Goal: Task Accomplishment & Management: Use online tool/utility

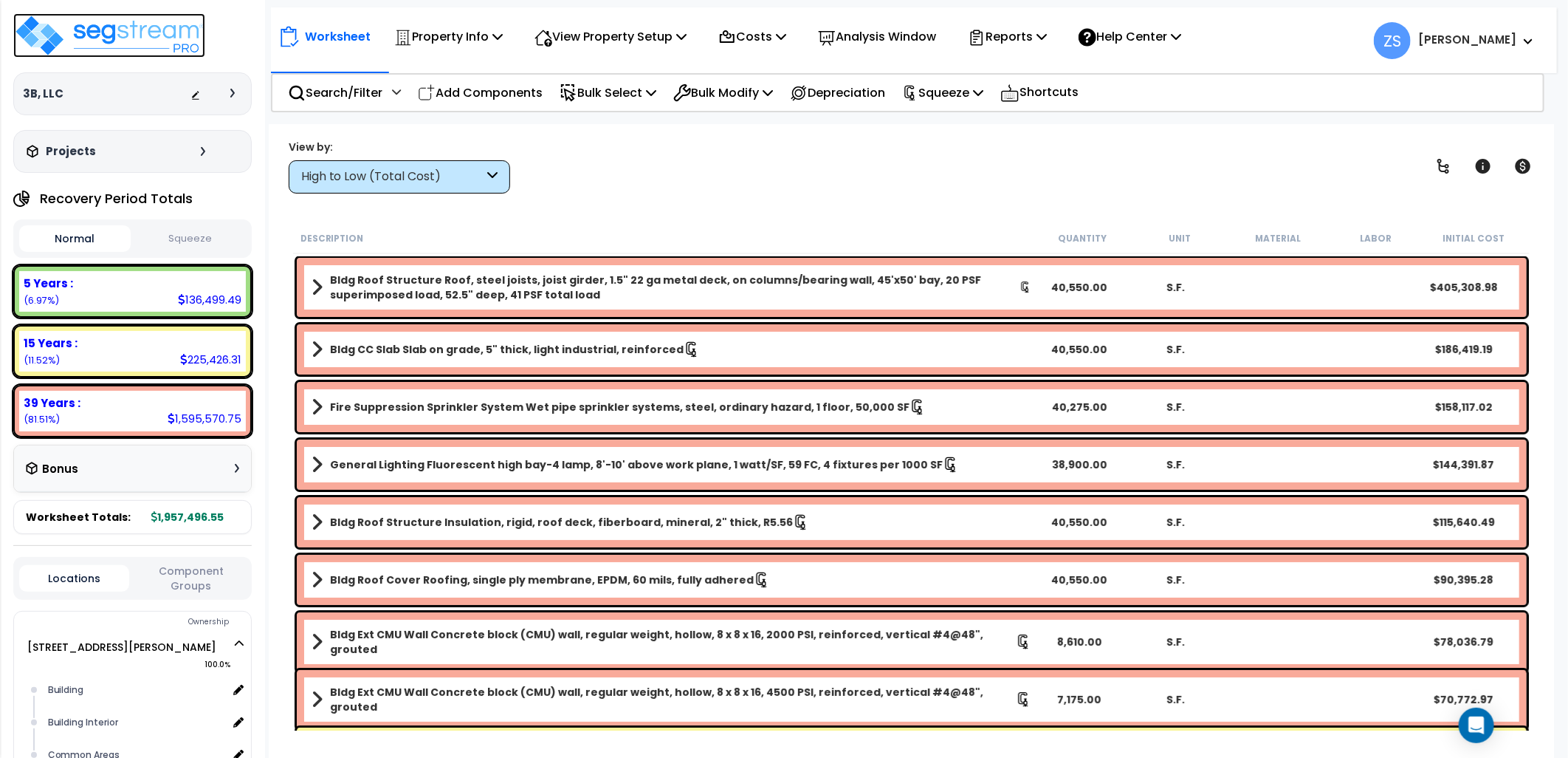
click at [171, 48] on img at bounding box center [110, 36] width 192 height 45
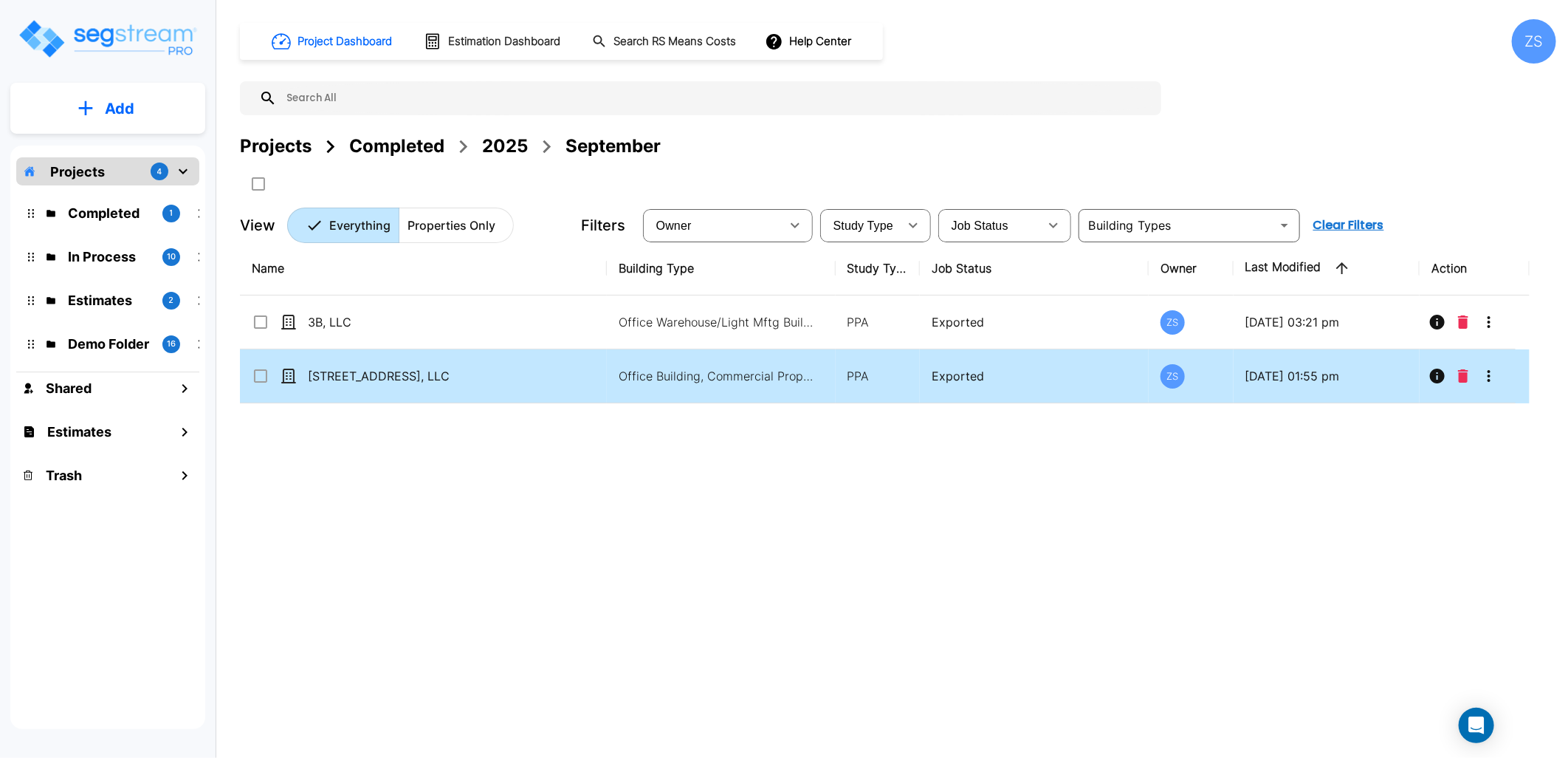
click at [431, 380] on p "[STREET_ADDRESS], LLC" at bounding box center [430, 376] width 246 height 17
checkbox input "true"
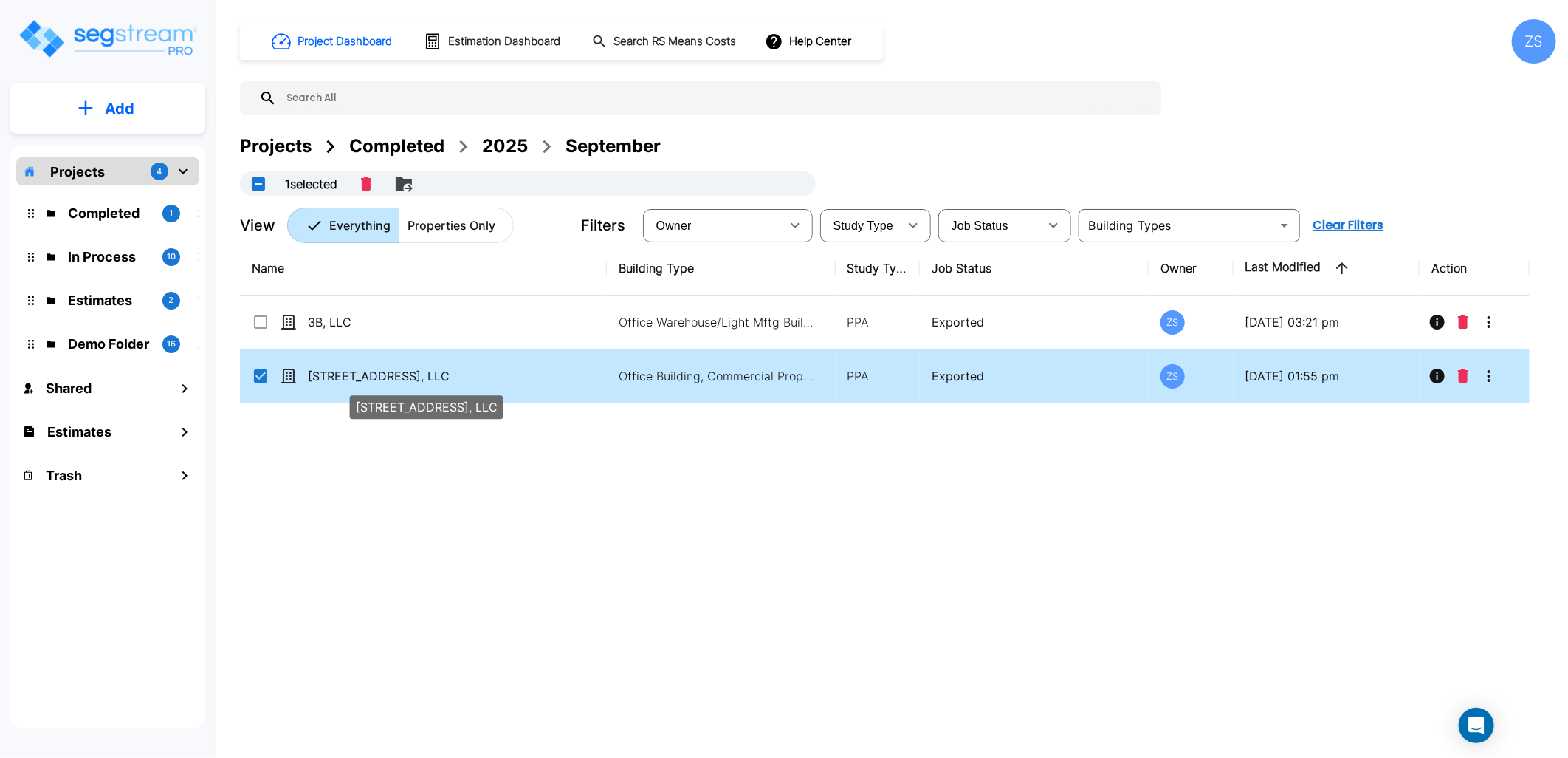
click at [431, 380] on p "[STREET_ADDRESS], LLC" at bounding box center [430, 376] width 246 height 17
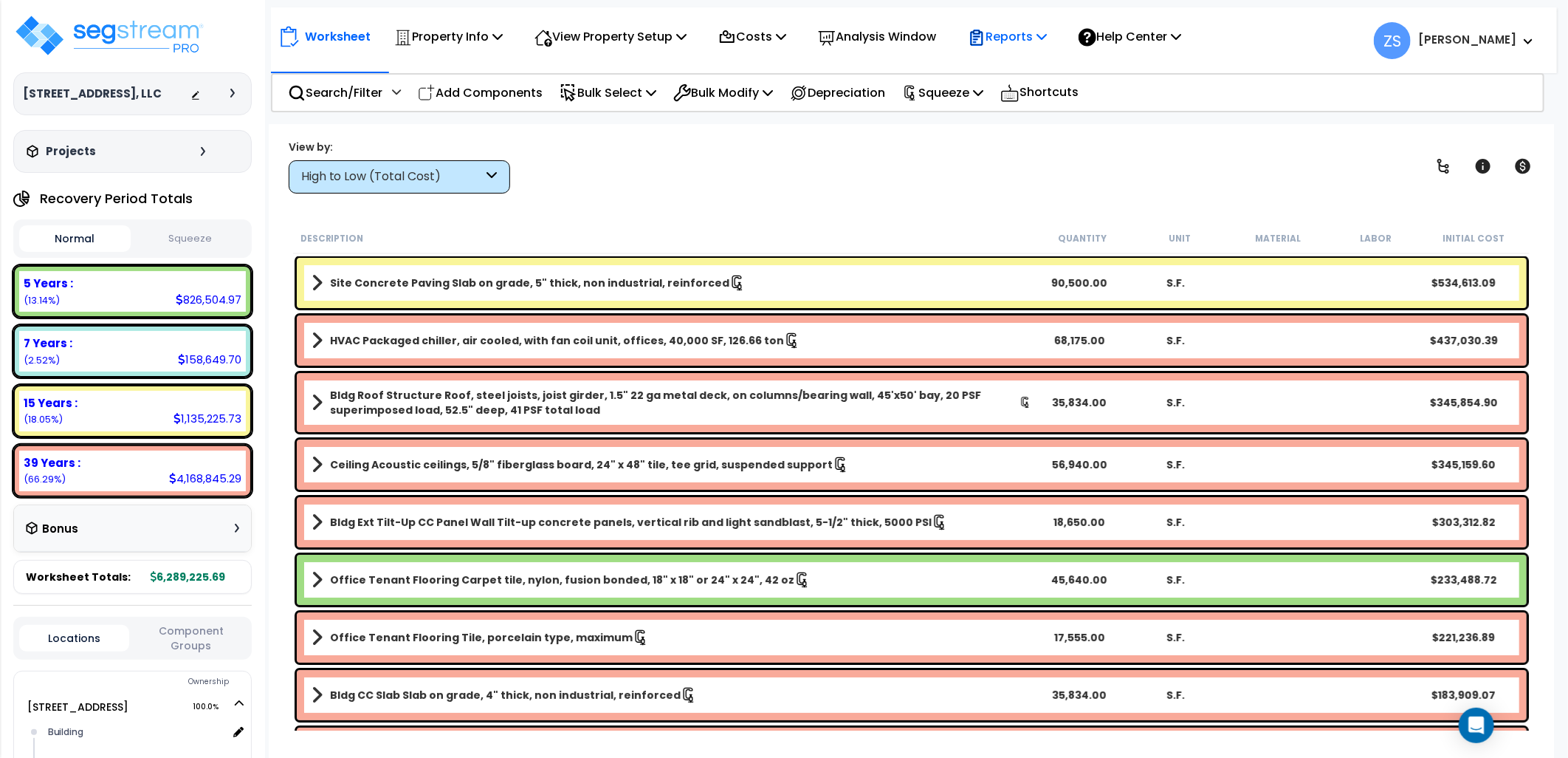
click at [1047, 33] on icon at bounding box center [1042, 36] width 11 height 12
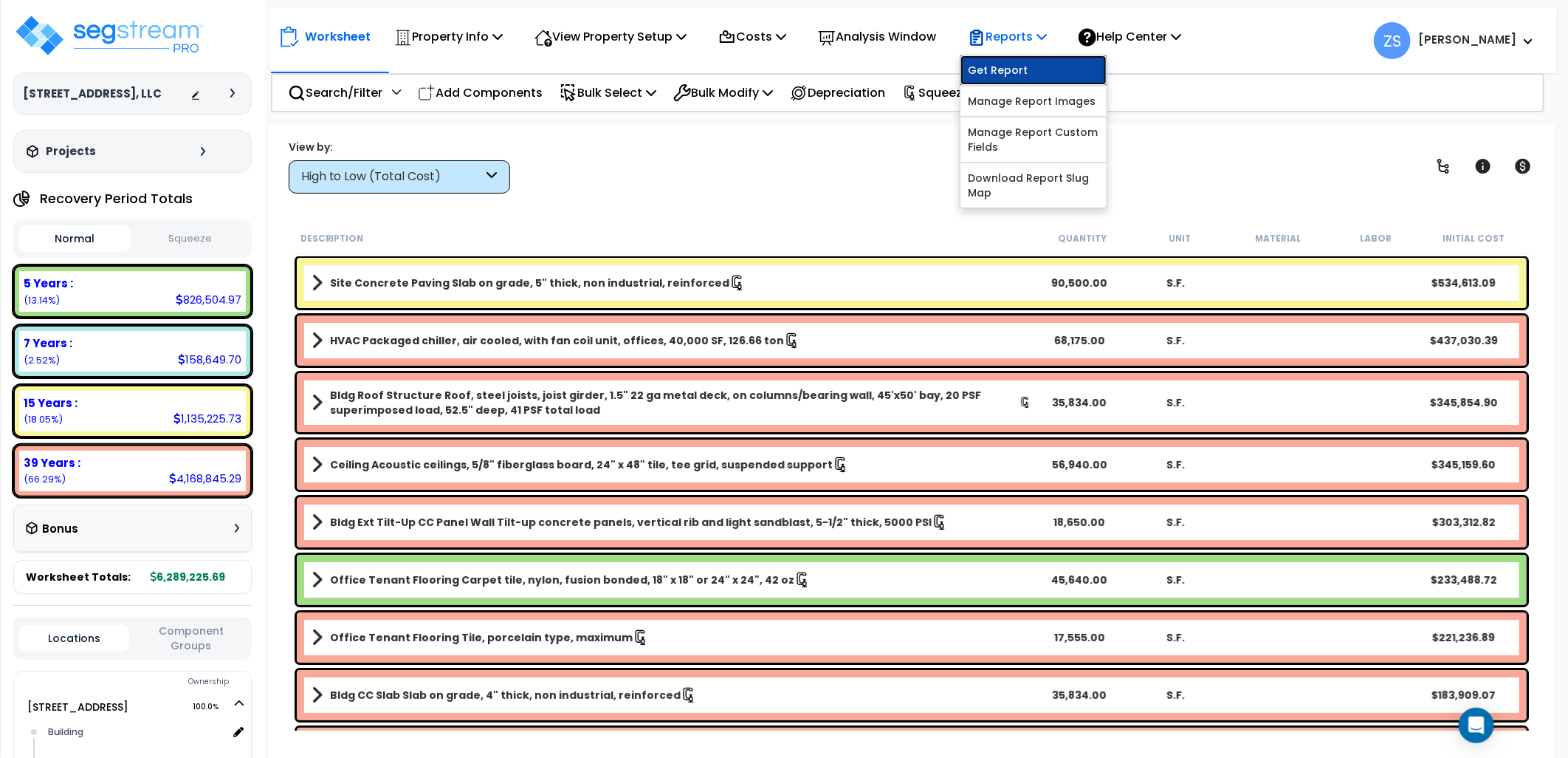
click at [1043, 62] on link "Get Report" at bounding box center [1033, 70] width 146 height 29
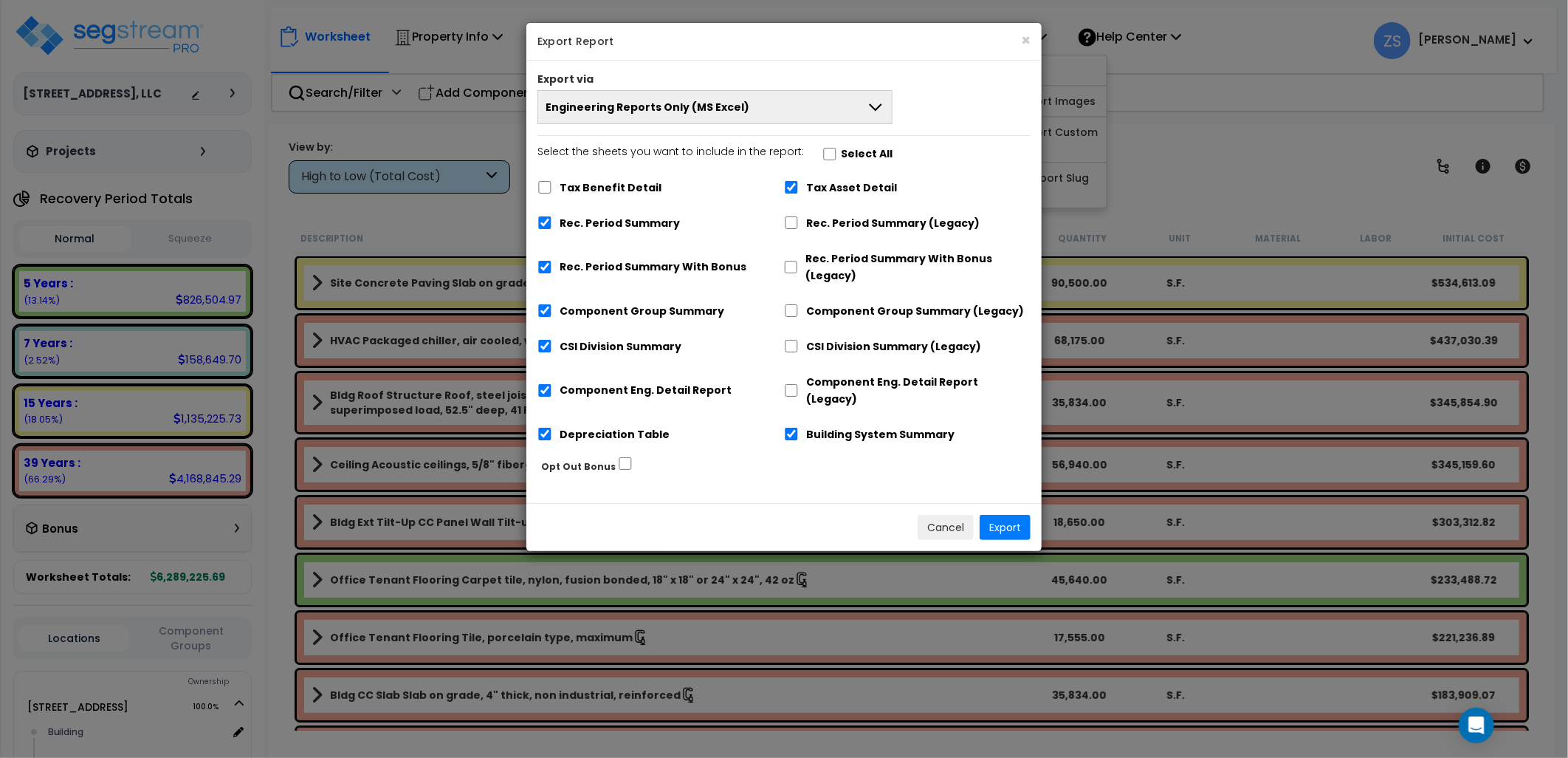
click at [840, 144] on label "Select the sheets you want to include in the report: Select All" at bounding box center [715, 156] width 355 height 25
click at [842, 152] on label "Select All" at bounding box center [868, 153] width 51 height 17
click at [838, 152] on input "Select the sheets you want to include in the report: Select All" at bounding box center [831, 153] width 15 height 13
checkbox input "true"
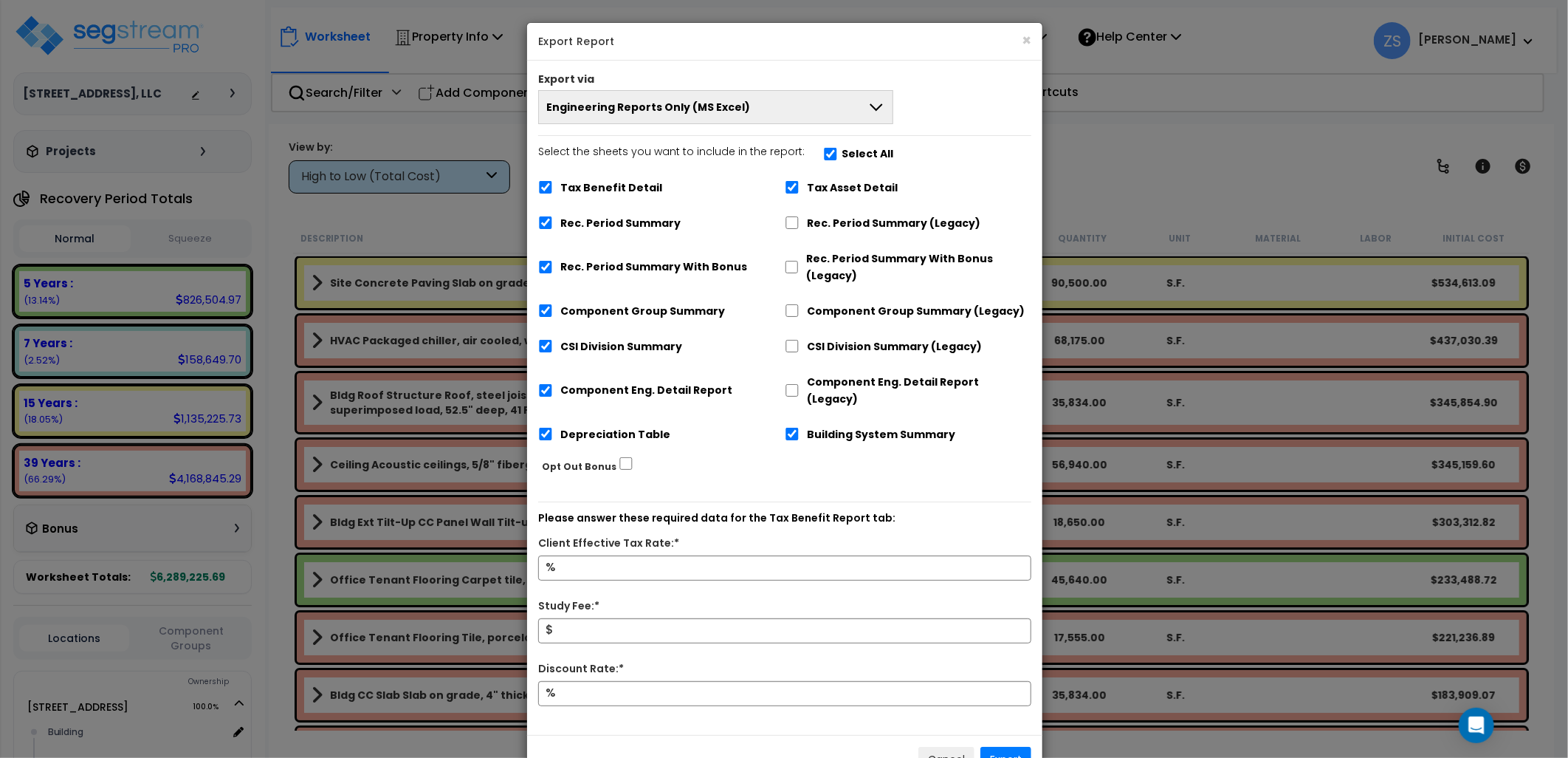
click at [842, 152] on label "Select All" at bounding box center [868, 153] width 51 height 17
click at [838, 152] on input "Select the sheets you want to include in the report: Select All" at bounding box center [831, 153] width 15 height 13
checkbox input "false"
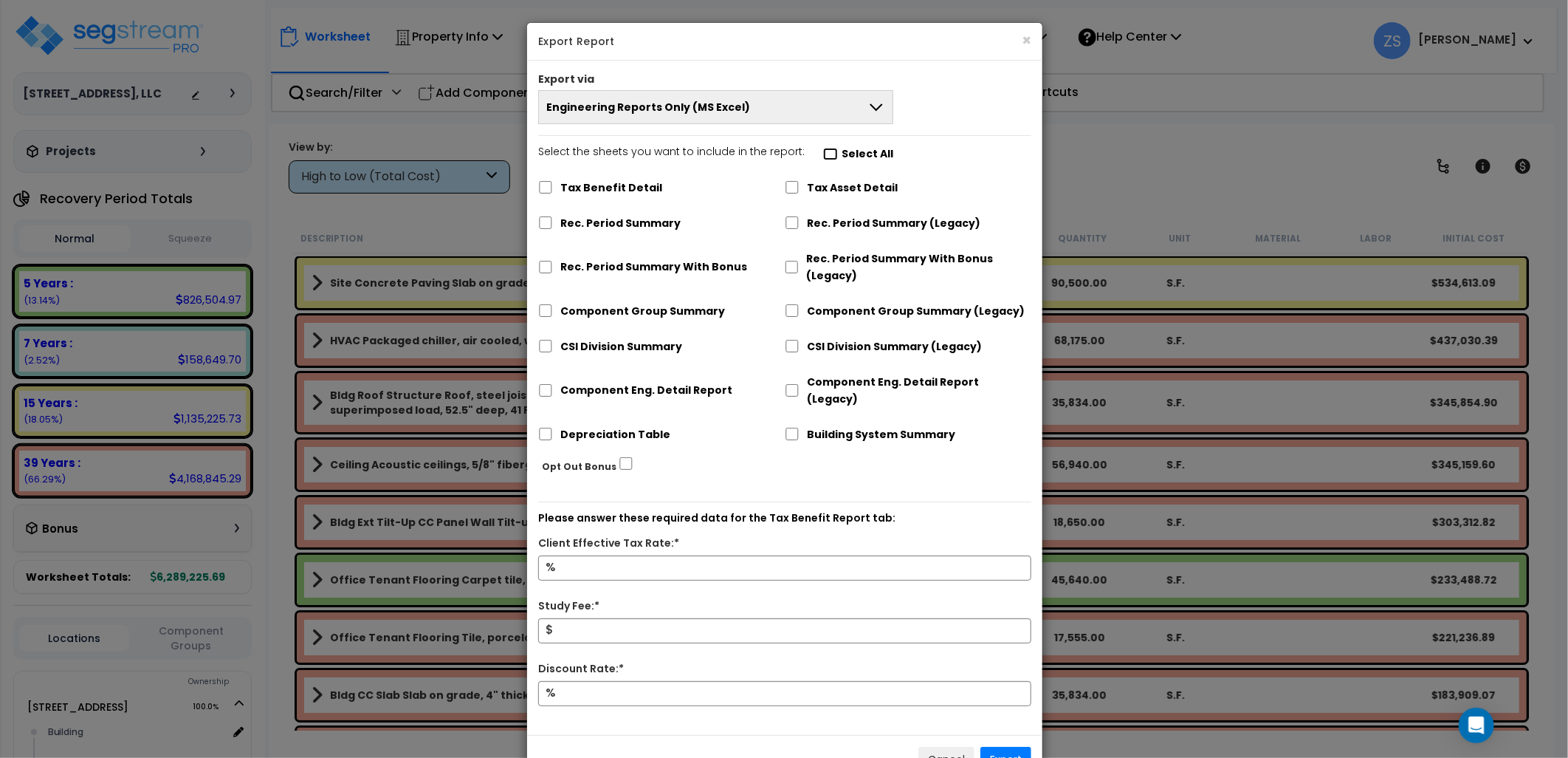
checkbox input "false"
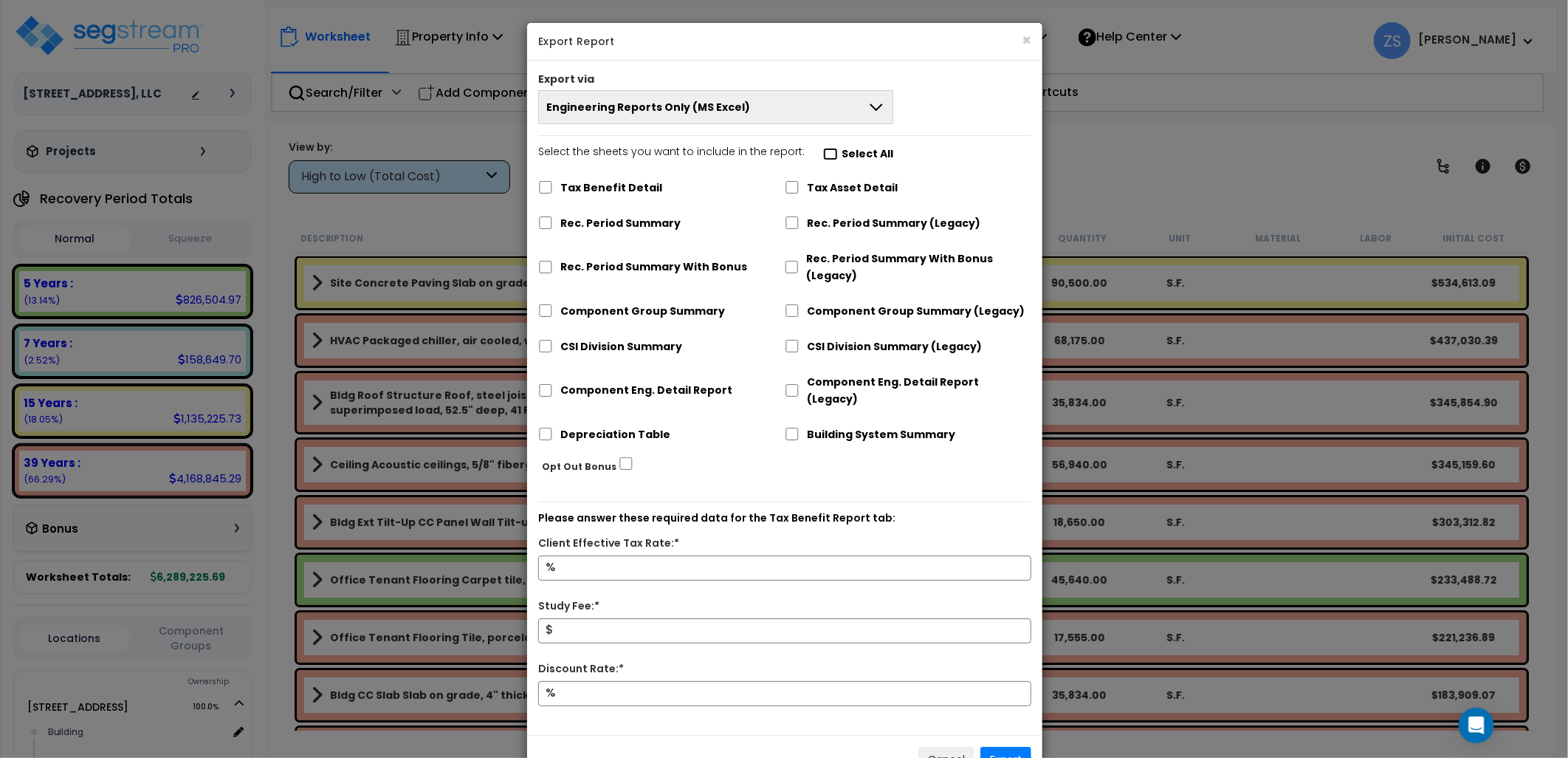
checkbox input "false"
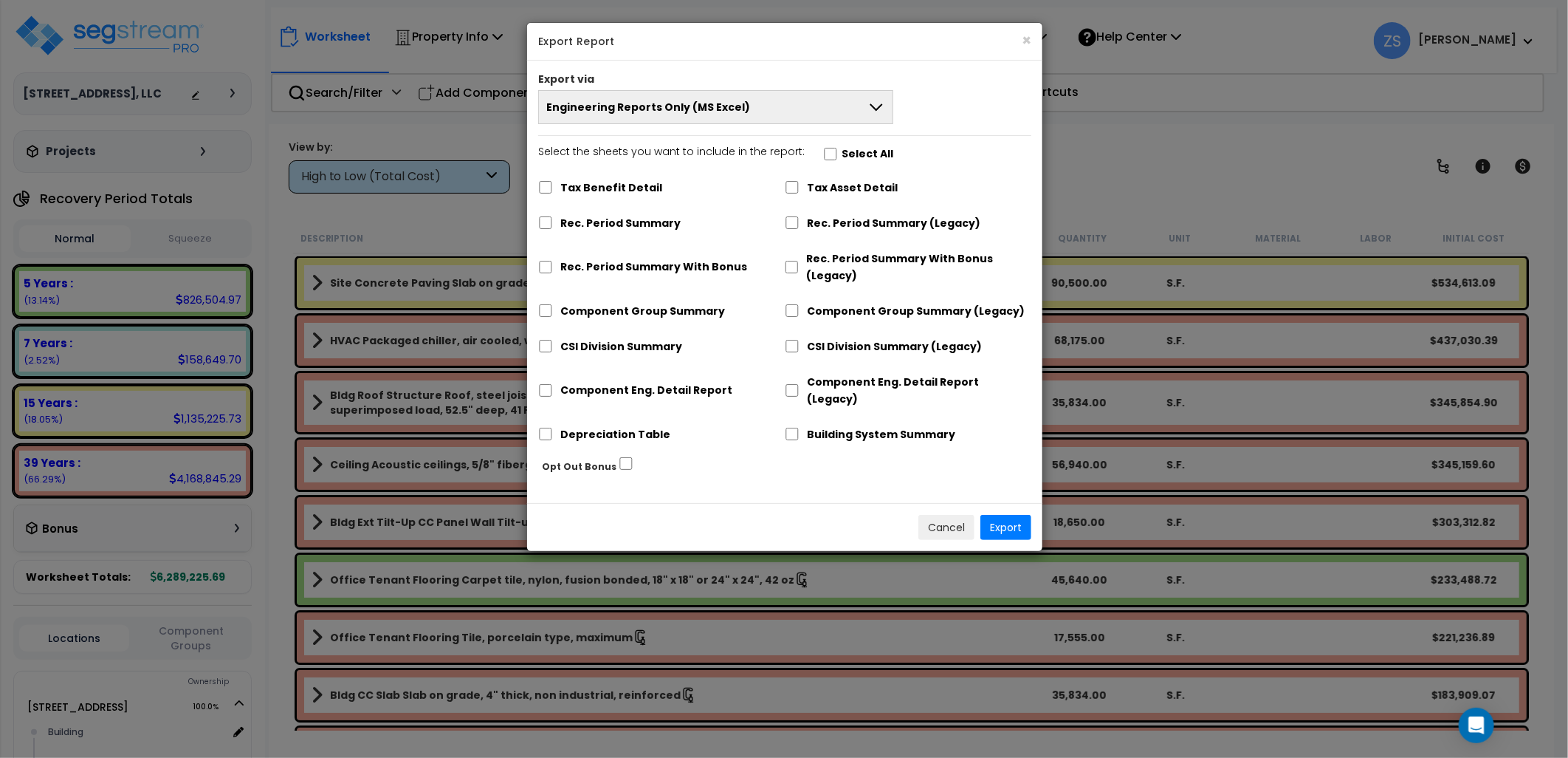
click at [837, 187] on label "Tax Asset Detail" at bounding box center [852, 187] width 91 height 17
click at [799, 187] on input "Tax Asset Detail" at bounding box center [793, 187] width 15 height 13
checkbox input "true"
click at [994, 515] on button "Export" at bounding box center [1006, 527] width 51 height 25
